Goal: Find specific page/section: Find specific page/section

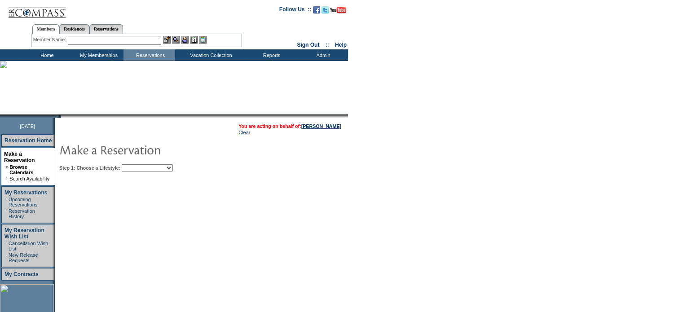
click at [173, 169] on select "Beach Leisure Metropolitan Mountain OIAL for Adventure OIAL for Couples OIAL fo…" at bounding box center [147, 167] width 51 height 7
click at [137, 164] on select "Beach Leisure Metropolitan Mountain OIAL for Adventure OIAL for Couples OIAL fo…" at bounding box center [147, 167] width 51 height 7
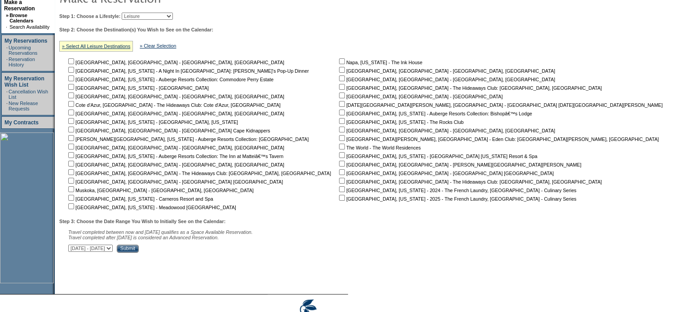
scroll to position [153, 0]
click at [173, 17] on select "Beach Leisure Metropolitan Mountain OIAL for Adventure OIAL for Couples OIAL fo…" at bounding box center [147, 15] width 51 height 7
click at [137, 12] on select "Beach Leisure Metropolitan Mountain OIAL for Adventure OIAL for Couples OIAL fo…" at bounding box center [147, 15] width 51 height 7
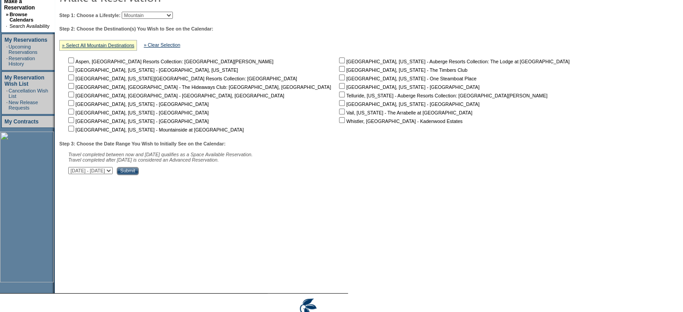
click at [173, 16] on select "Beach Leisure Metropolitan Mountain OIAL for Adventure OIAL for Couples OIAL fo…" at bounding box center [147, 15] width 51 height 7
select select "Leisure"
click at [137, 12] on select "Beach Leisure Metropolitan Mountain OIAL for Adventure OIAL for Couples OIAL fo…" at bounding box center [147, 15] width 51 height 7
